Goal: Book appointment/travel/reservation

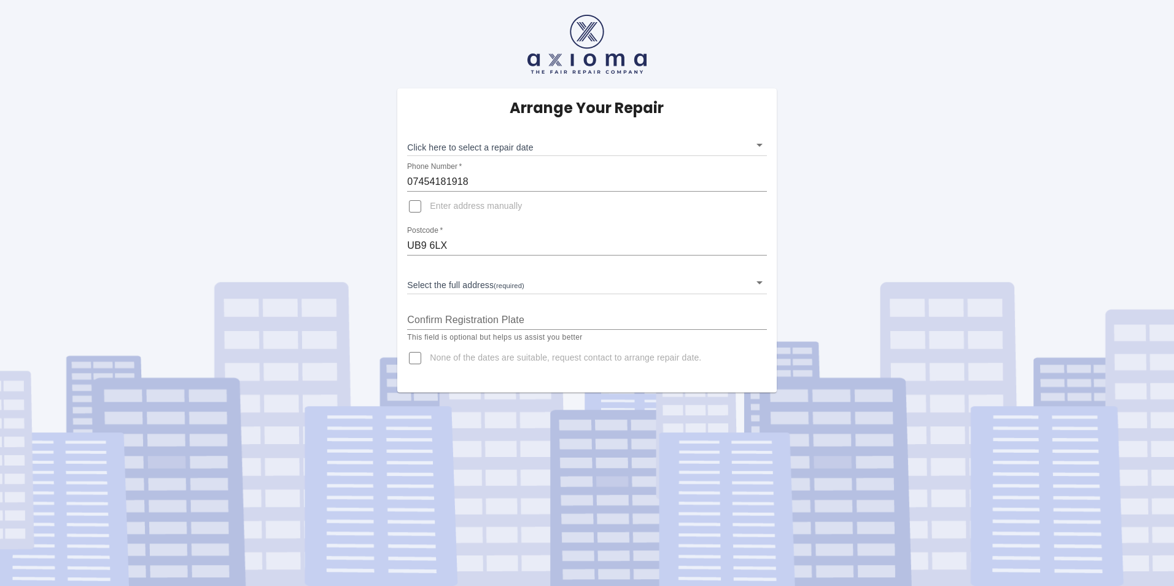
click at [483, 144] on body "Arrange Your Repair Click here to select a repair date ​ Phone Number   * 07454…" at bounding box center [587, 293] width 1174 height 586
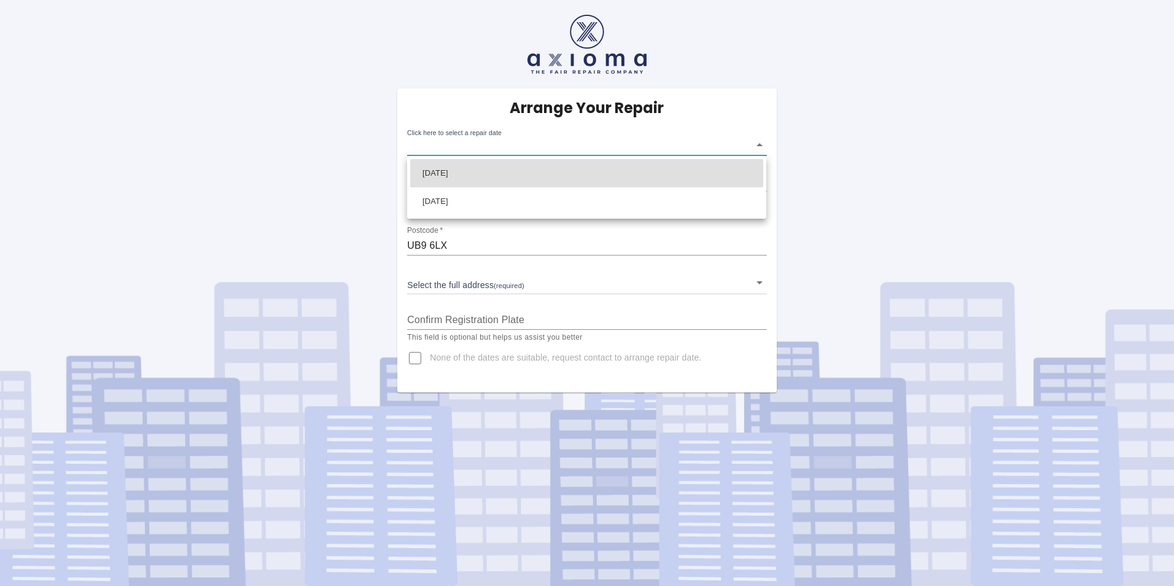
click at [289, 223] on div at bounding box center [587, 293] width 1174 height 586
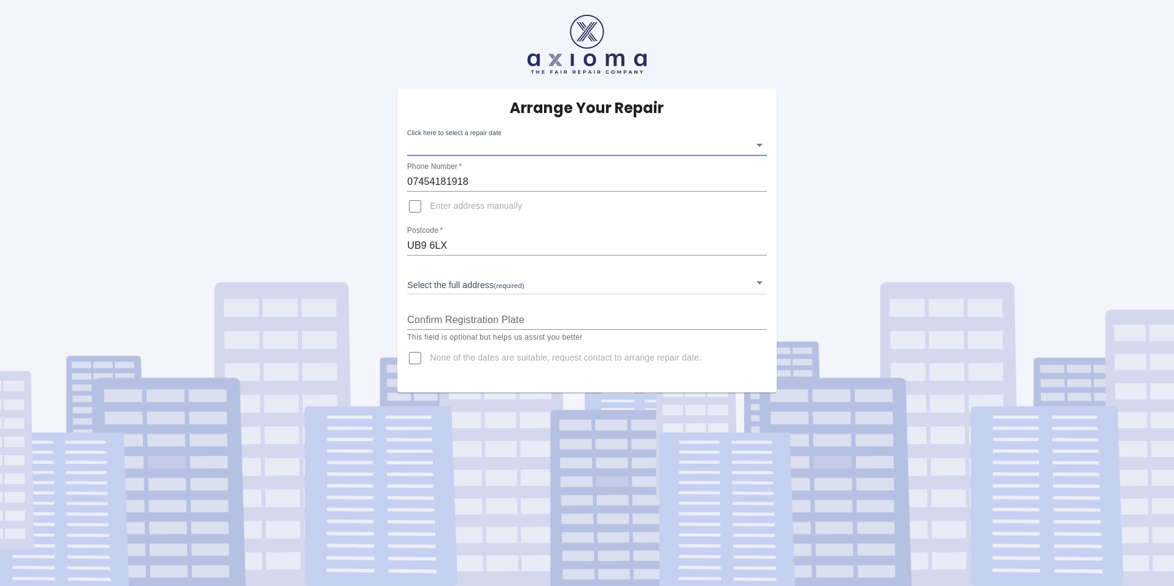
click at [462, 141] on body "Arrange Your Repair Click here to select a repair date ​ Phone Number   * 07454…" at bounding box center [587, 293] width 1174 height 586
click at [462, 141] on div at bounding box center [587, 293] width 1174 height 586
click at [524, 147] on body "Arrange Your Repair Click here to select a repair date ​ Phone Number   * 07454…" at bounding box center [587, 293] width 1174 height 586
click at [524, 147] on div at bounding box center [587, 293] width 1174 height 586
click at [411, 360] on input "None of the dates are suitable, request contact to arrange repair date." at bounding box center [414, 357] width 29 height 29
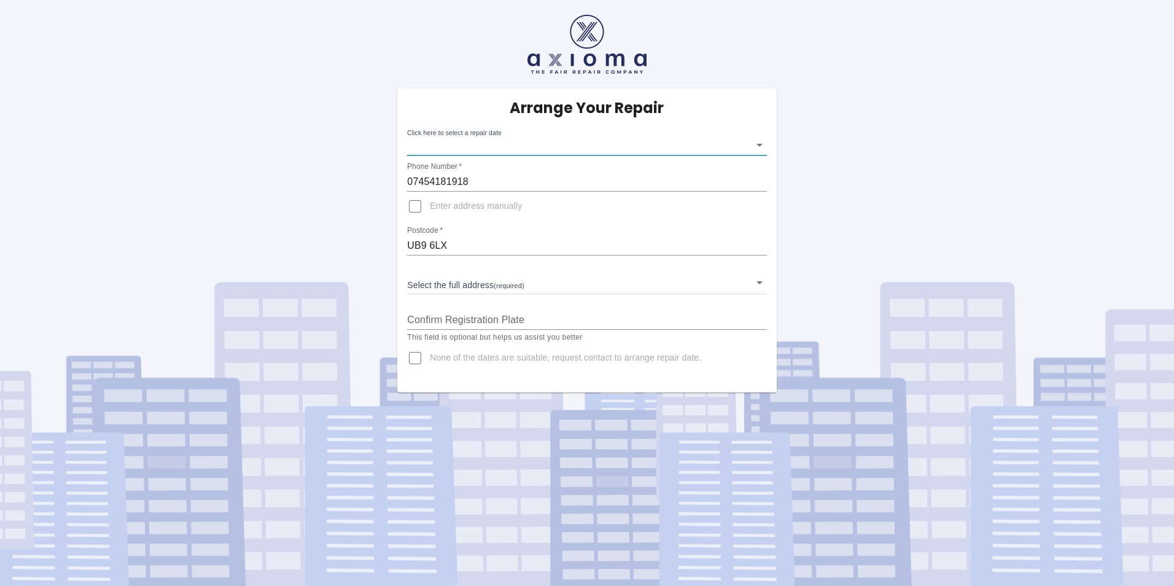
checkbox input "true"
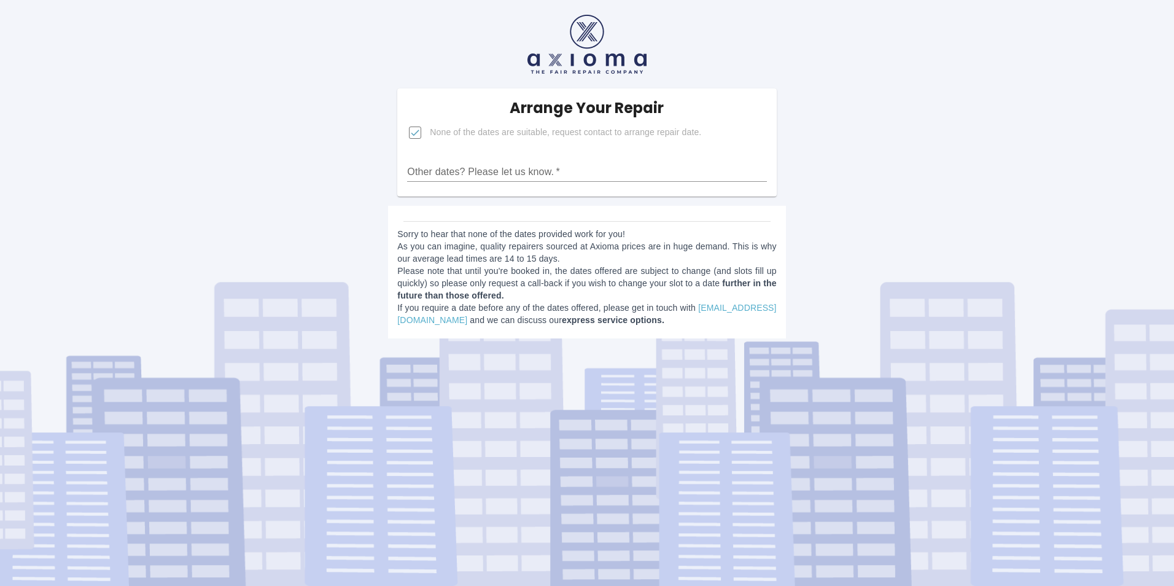
click at [496, 176] on input "Other dates? Please let us know.   *" at bounding box center [586, 172] width 359 height 20
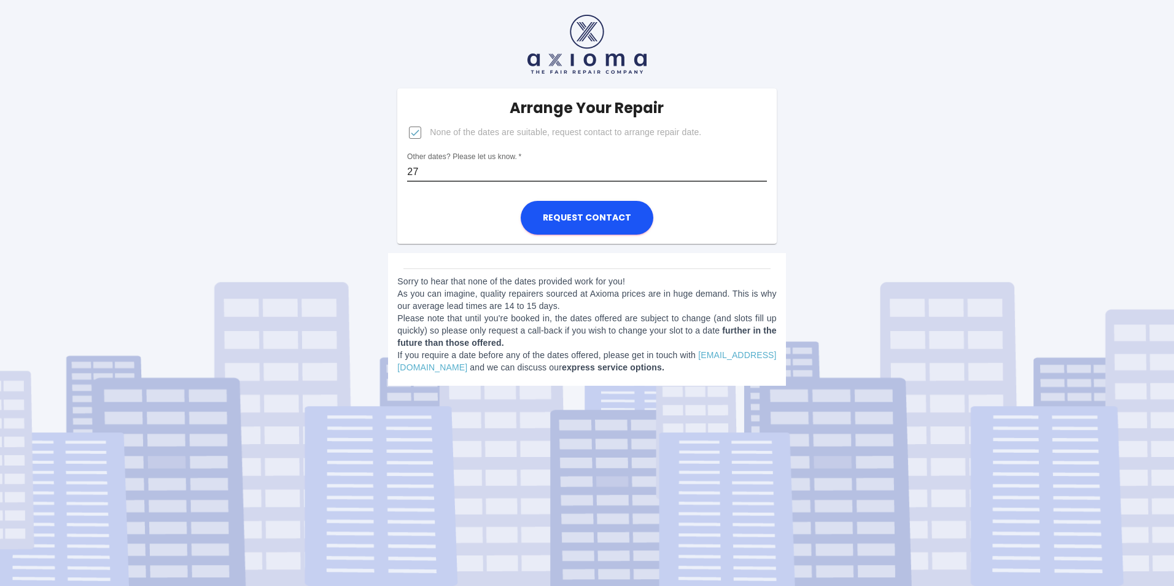
click at [465, 163] on input "27" at bounding box center [586, 172] width 359 height 20
click at [431, 175] on input "27" at bounding box center [586, 172] width 359 height 20
click at [428, 164] on input "27" at bounding box center [586, 172] width 359 height 20
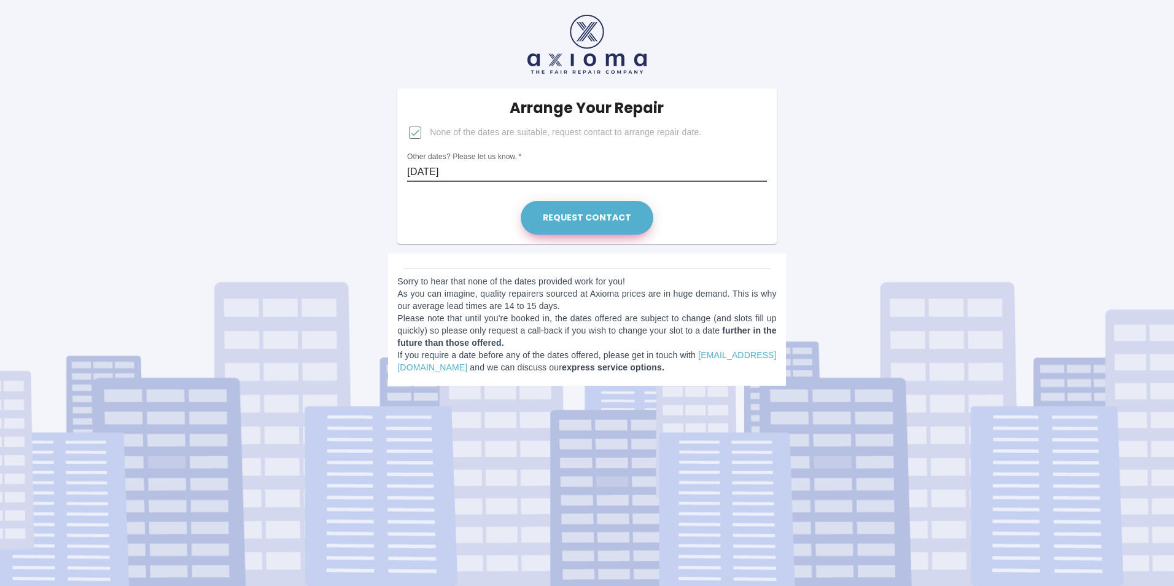
type input "[DATE]"
click at [544, 212] on button "Request contact" at bounding box center [587, 218] width 133 height 34
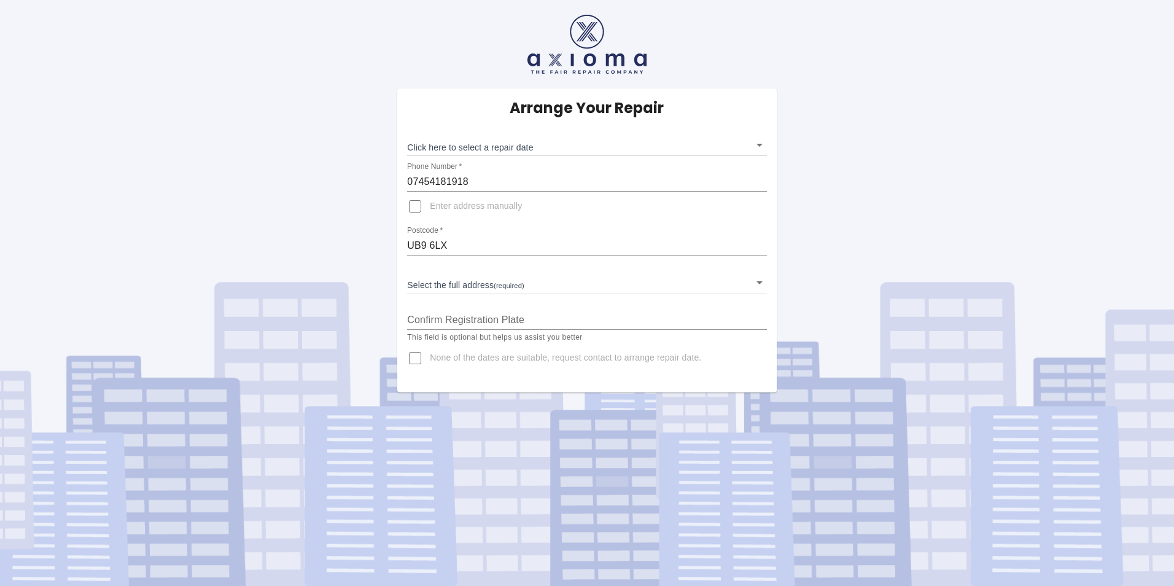
click at [484, 149] on body "Arrange Your Repair Click here to select a repair date ​ Phone Number   * 07454…" at bounding box center [587, 293] width 1174 height 586
